Goal: Go to known website: Access a specific website the user already knows

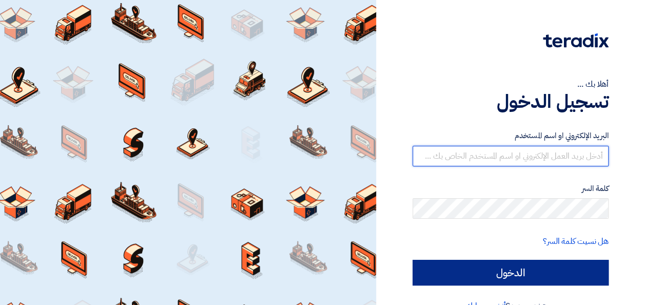
type input "abdelrahman.Gamal@itps-eg.com"
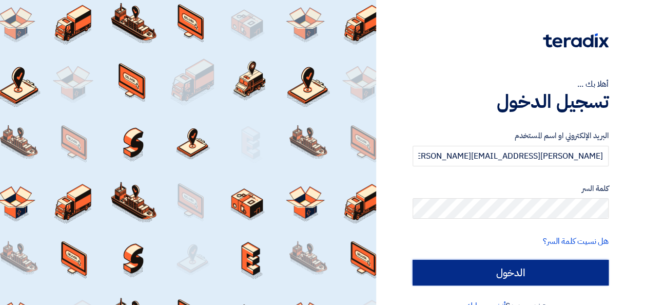
click at [520, 274] on input "الدخول" at bounding box center [510, 272] width 196 height 26
